Goal: Information Seeking & Learning: Learn about a topic

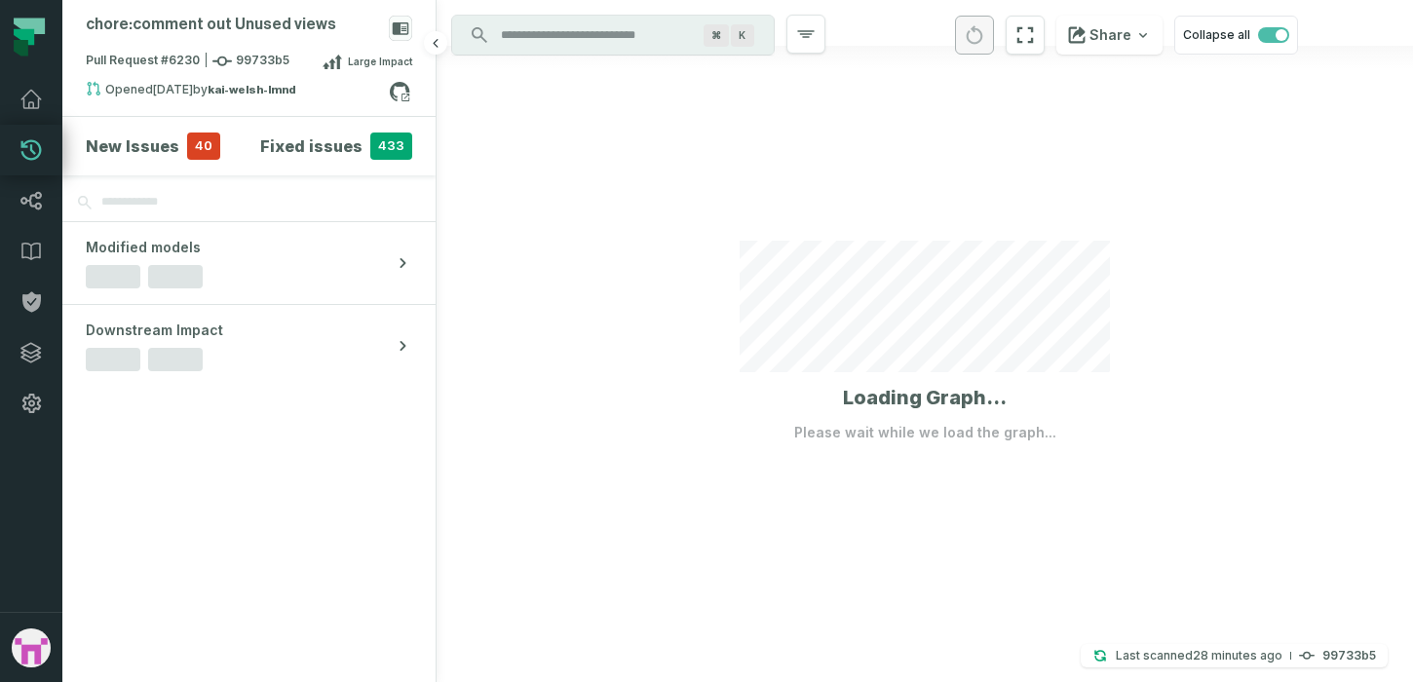
click at [158, 146] on h4 "New Issues" at bounding box center [133, 145] width 94 height 23
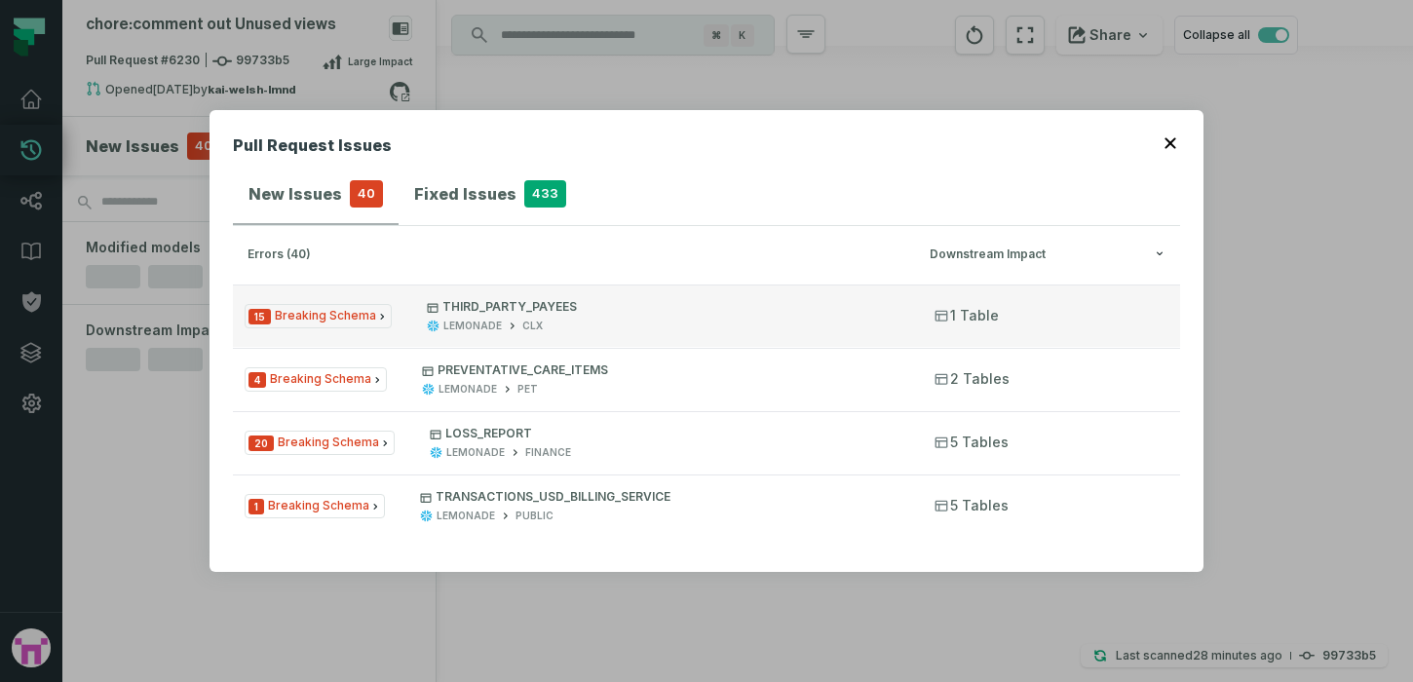
click at [376, 320] on icon "Issue Type" at bounding box center [382, 317] width 12 height 12
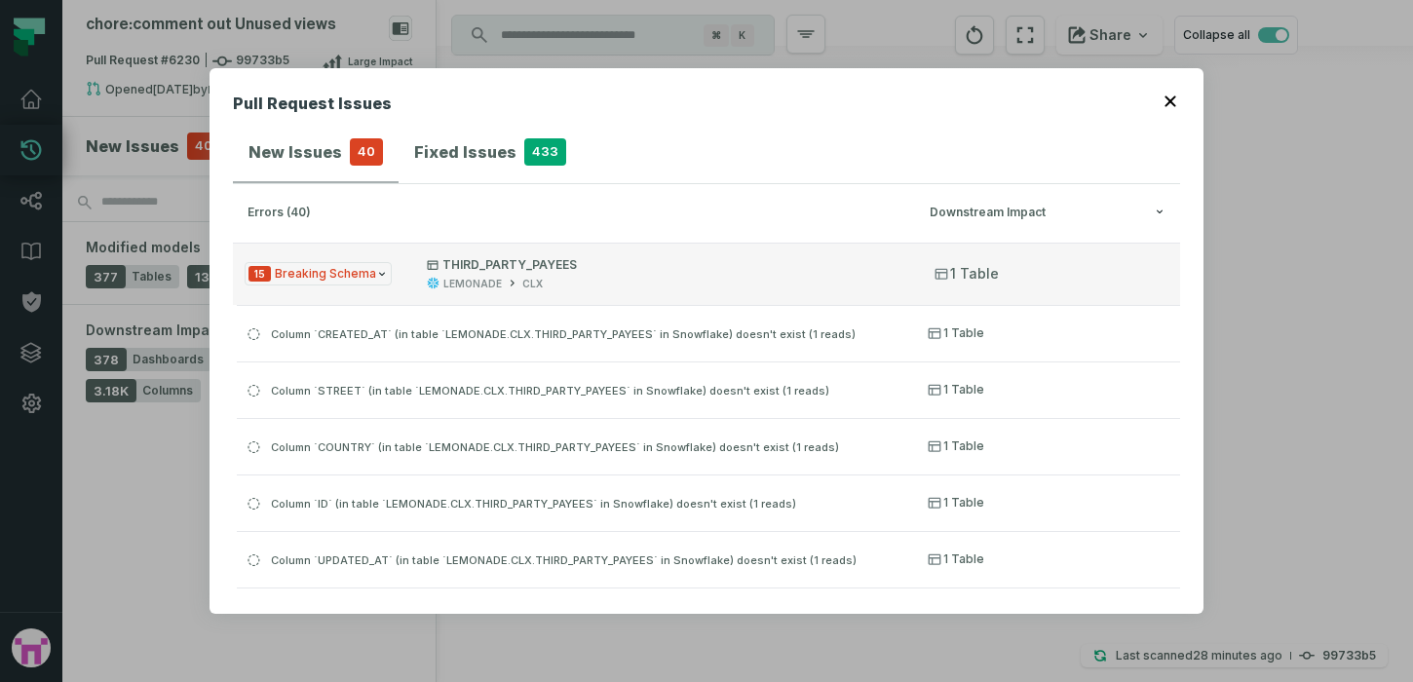
click at [383, 272] on span "15 Breaking Schema" at bounding box center [318, 274] width 147 height 24
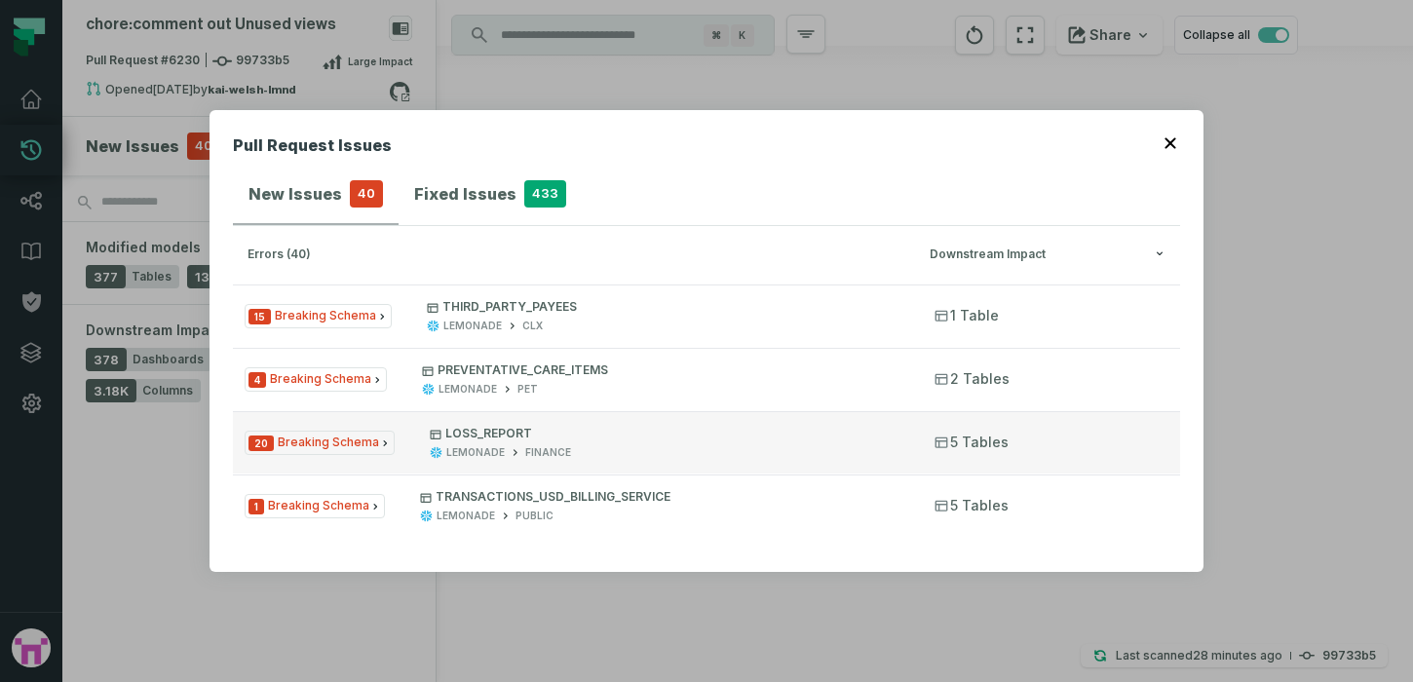
click at [993, 455] on button "20 Breaking Schema LOSS_REPORT LEMONADE FINANCE 5 Tables" at bounding box center [706, 442] width 947 height 62
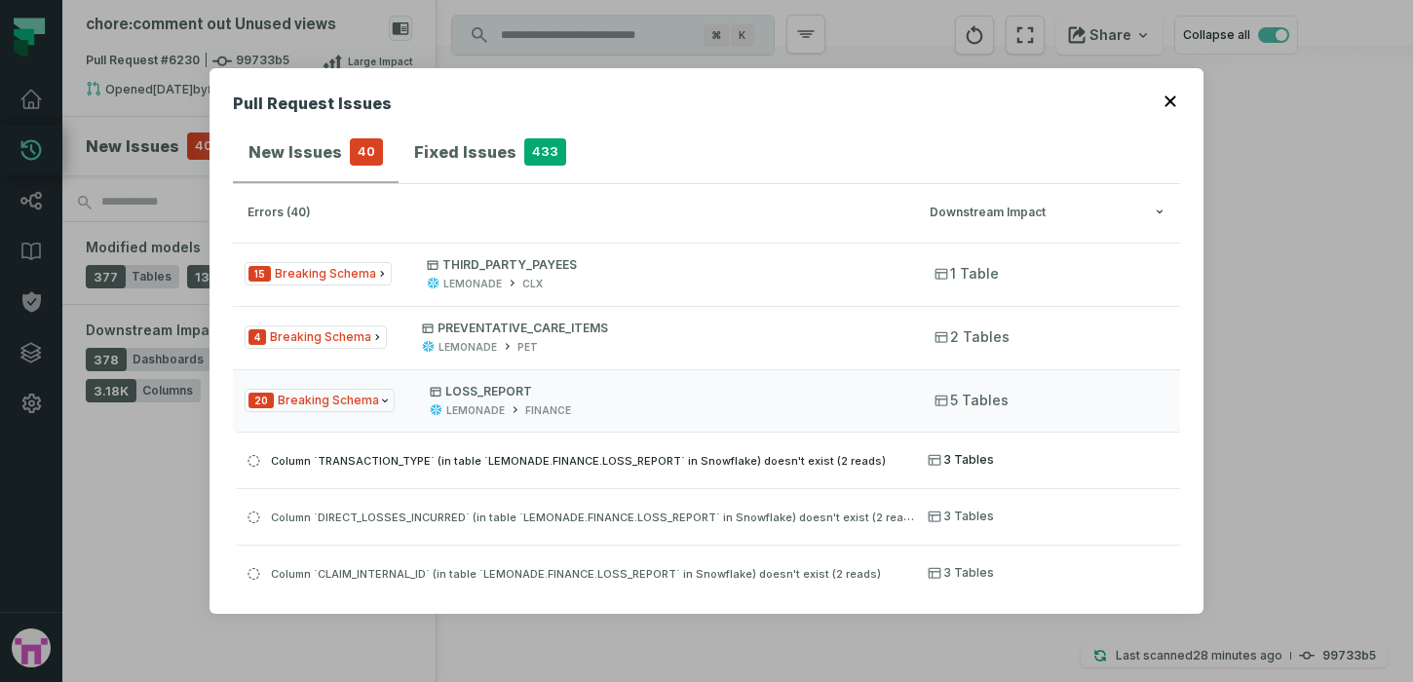
click at [991, 464] on button "Column `TRANSACTION_TYPE` (in table `LEMONADE.FINANCE.LOSS_REPORT` in Snowflake…" at bounding box center [708, 460] width 943 height 56
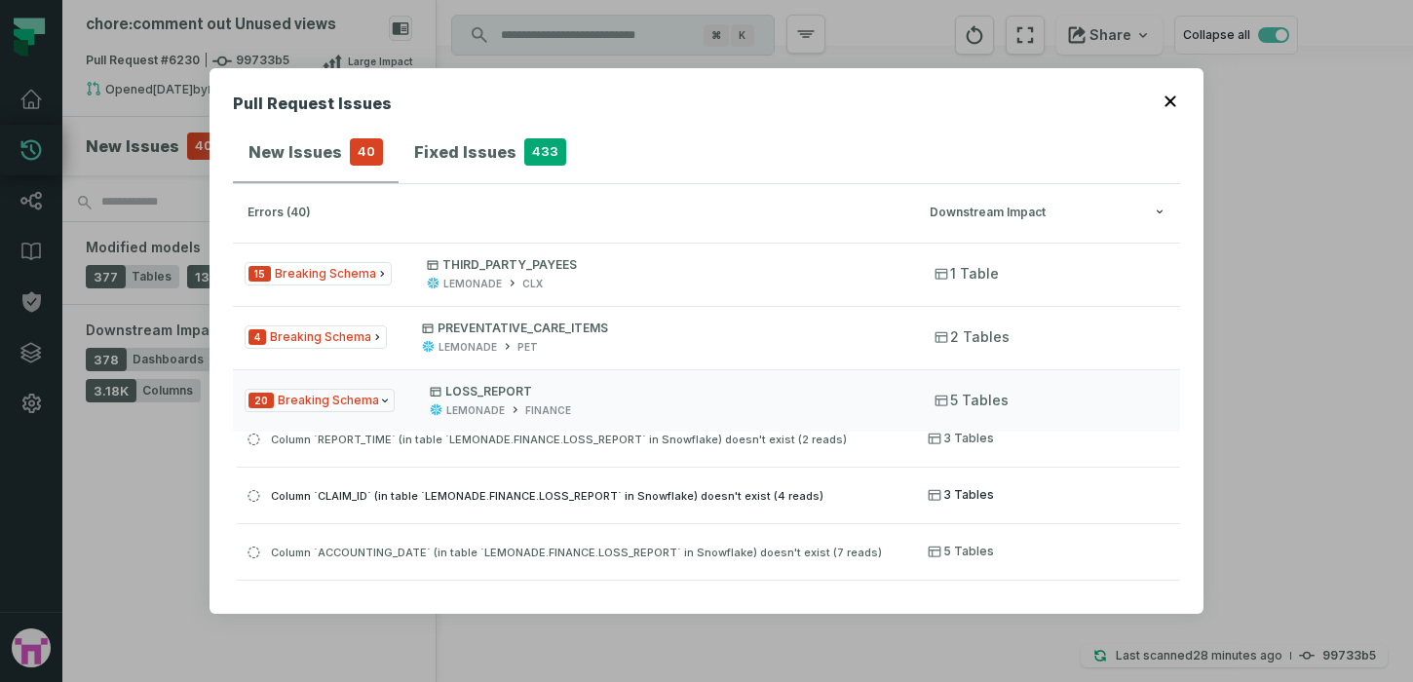
click at [977, 494] on span "3 Tables" at bounding box center [960, 495] width 66 height 16
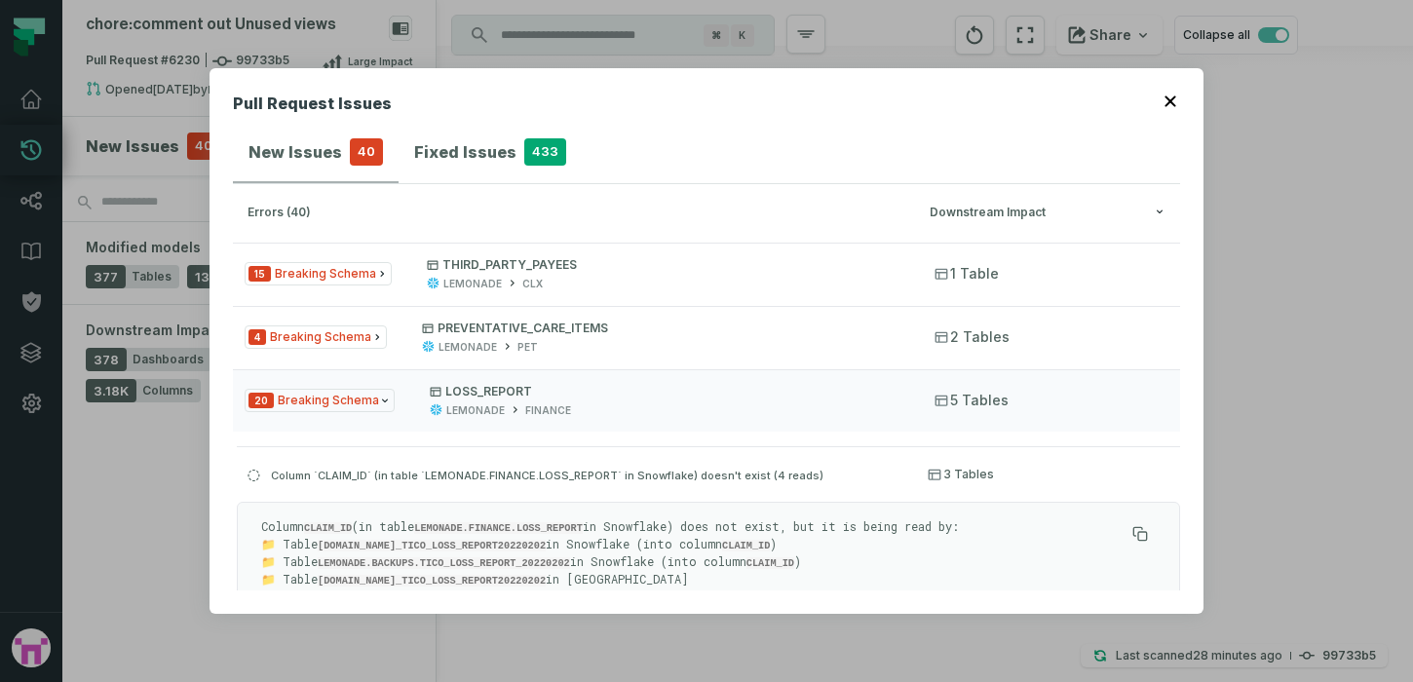
scroll to position [275, 0]
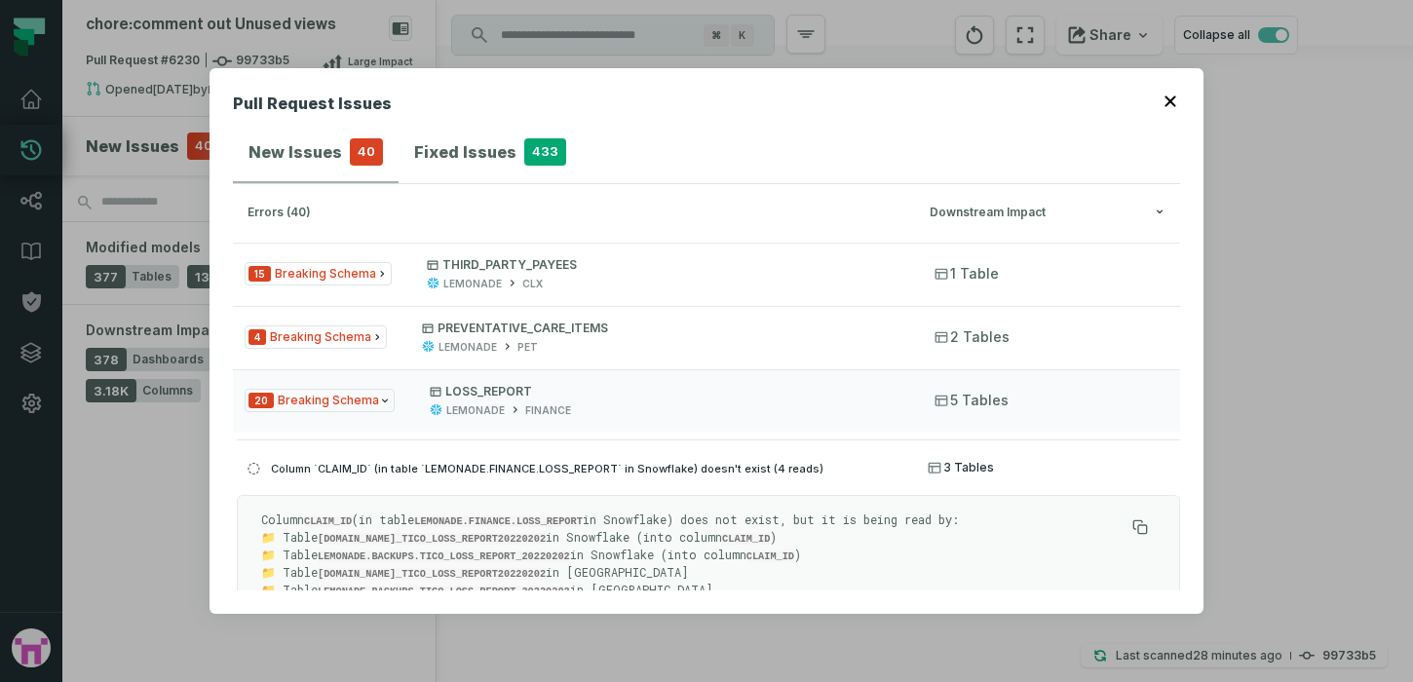
click at [972, 463] on span "3 Tables" at bounding box center [960, 468] width 66 height 16
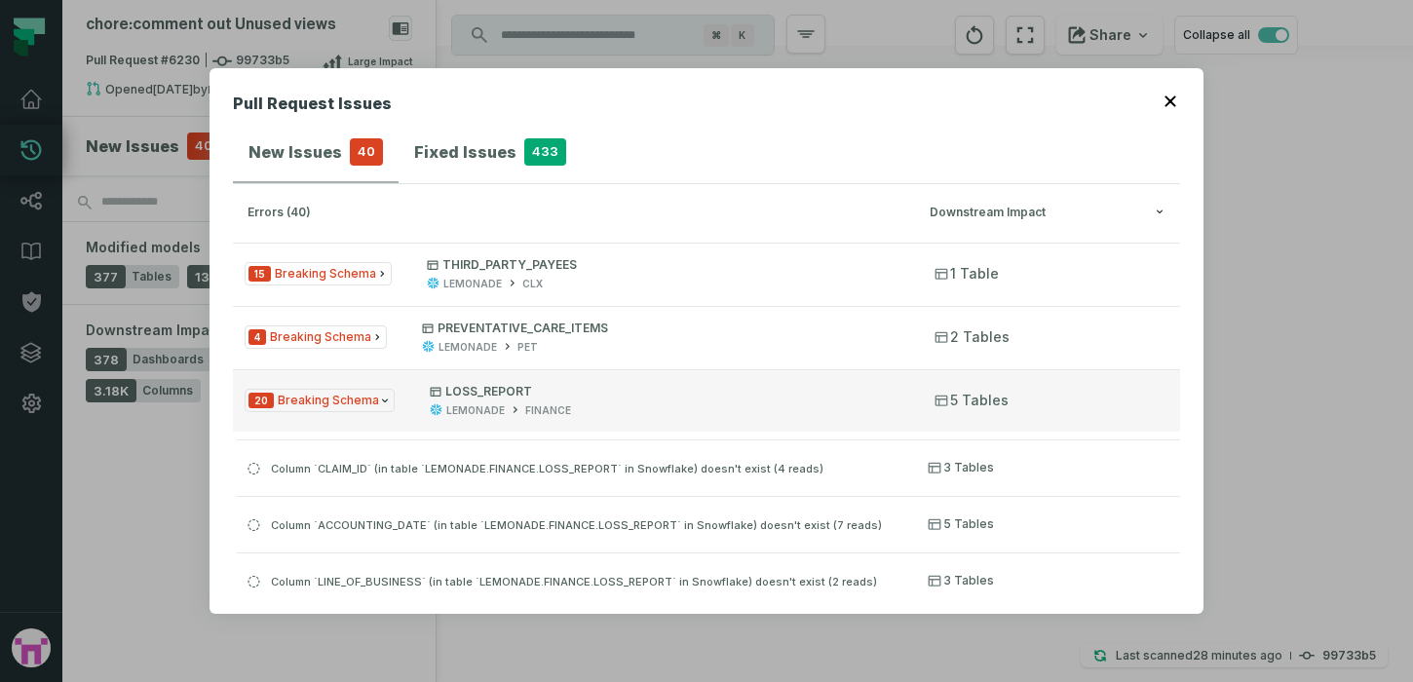
click at [963, 394] on span "5 Tables" at bounding box center [971, 400] width 74 height 19
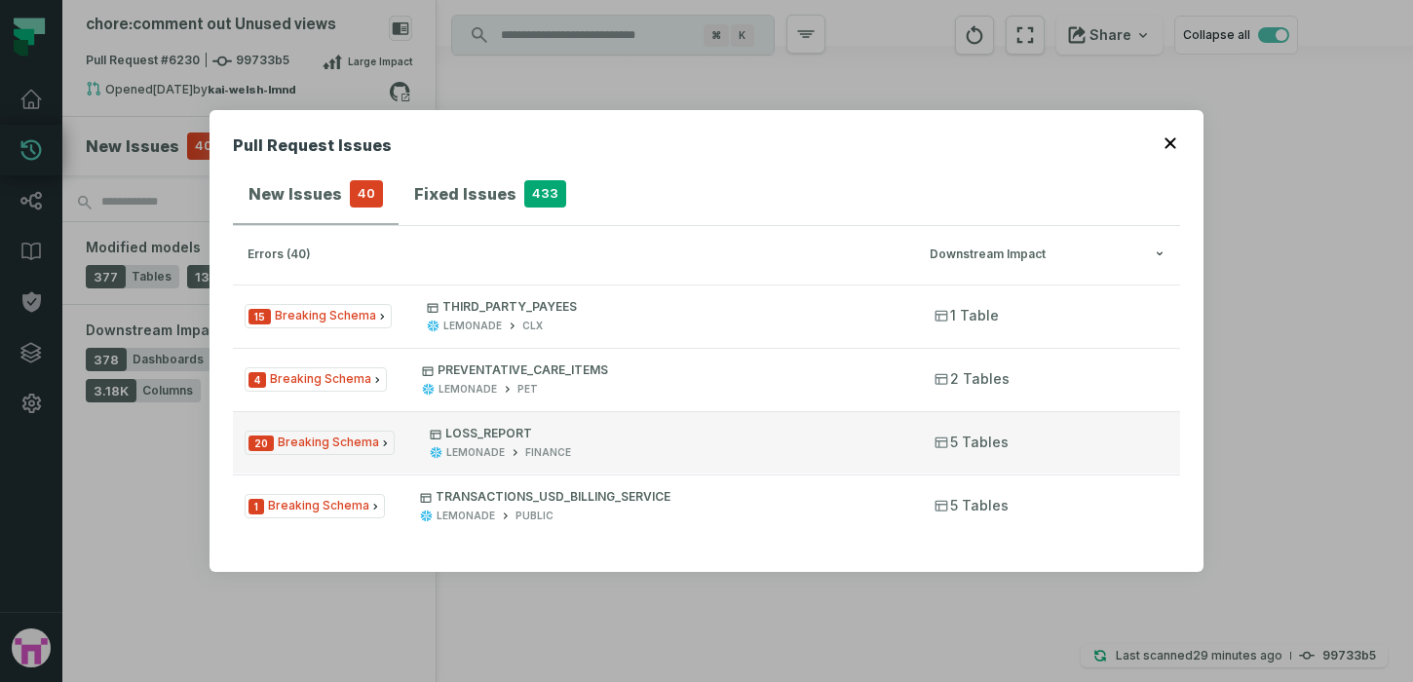
click at [512, 446] on icon "button" at bounding box center [515, 452] width 13 height 13
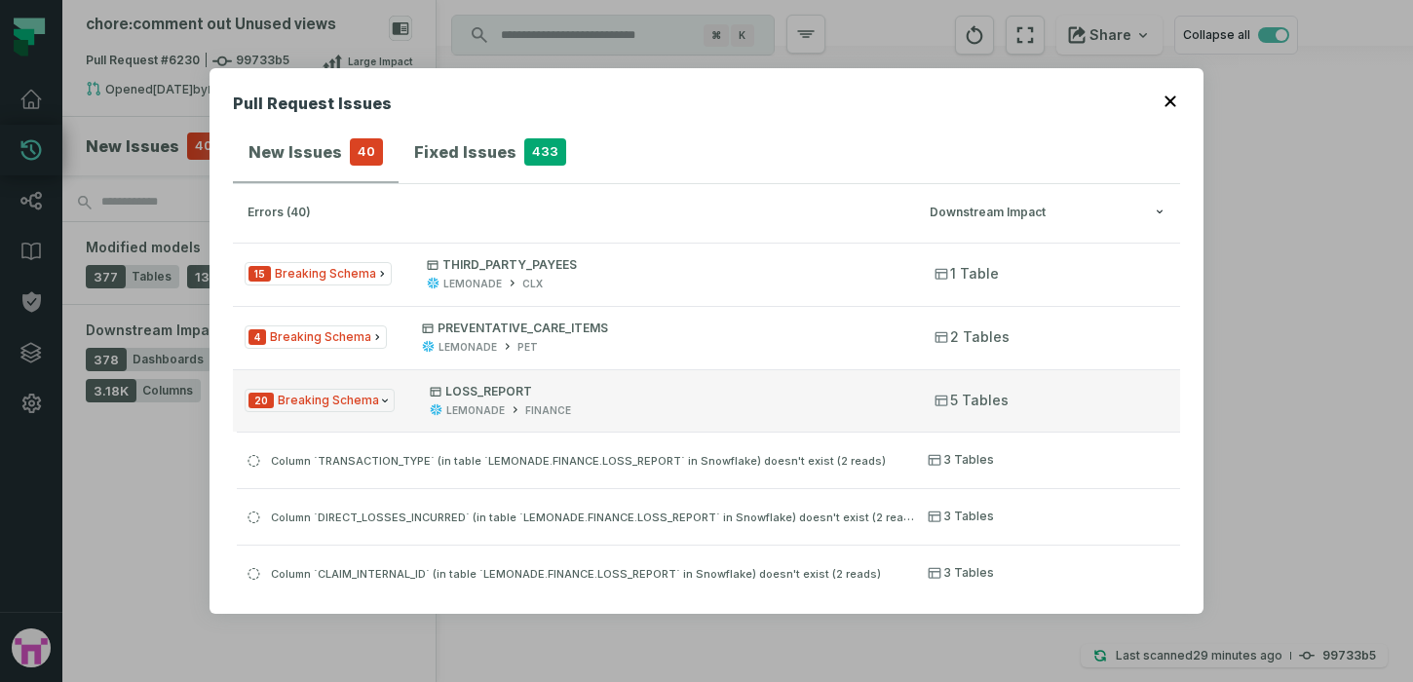
click at [672, 394] on p "LOSS_REPORT" at bounding box center [665, 392] width 470 height 16
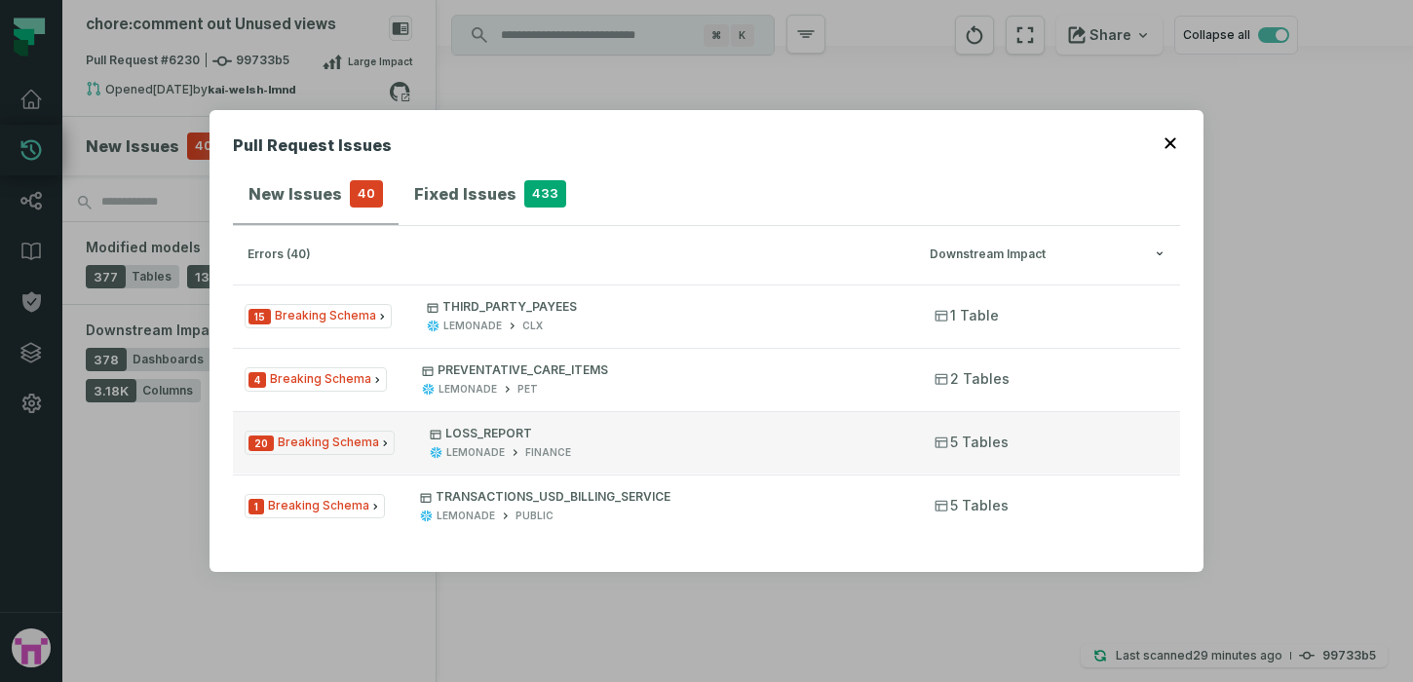
click at [606, 435] on p "LOSS_REPORT" at bounding box center [665, 434] width 470 height 16
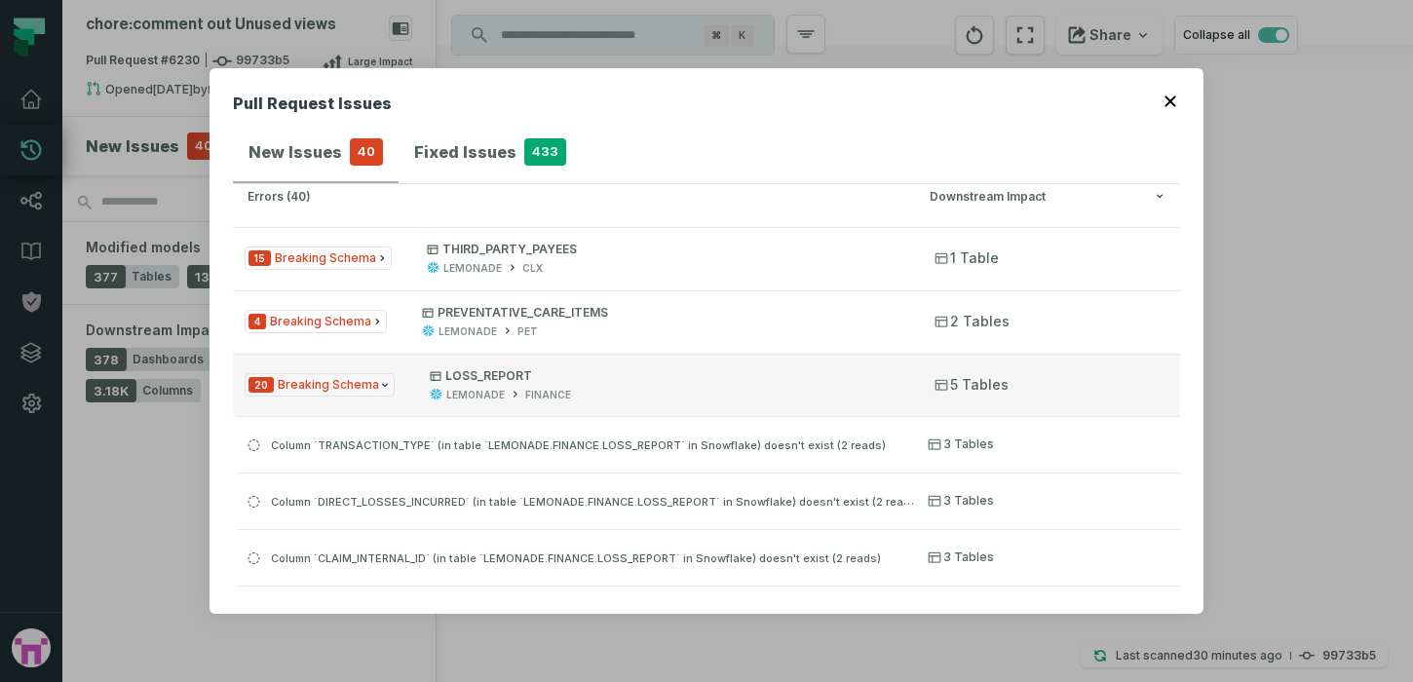
scroll to position [20, 0]
